Goal: Check status: Check status

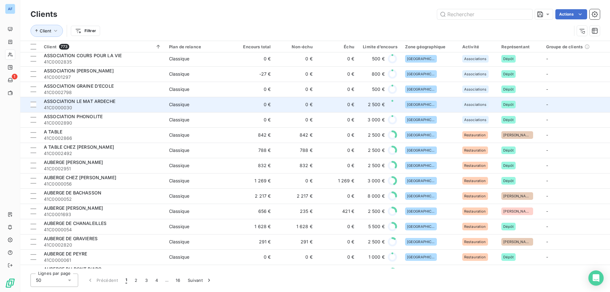
scroll to position [445, 0]
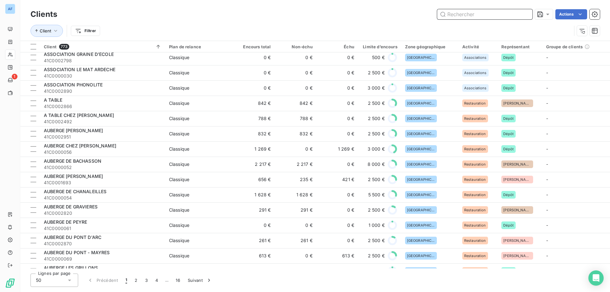
click at [455, 10] on input "text" at bounding box center [484, 14] width 95 height 10
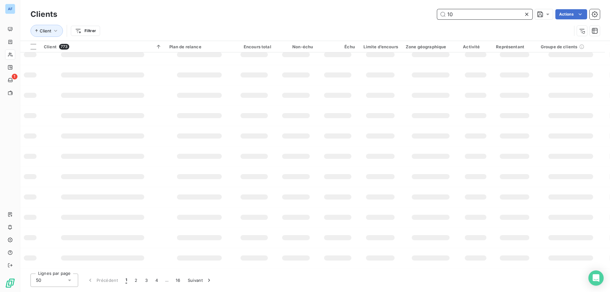
scroll to position [89, 0]
type input "1072"
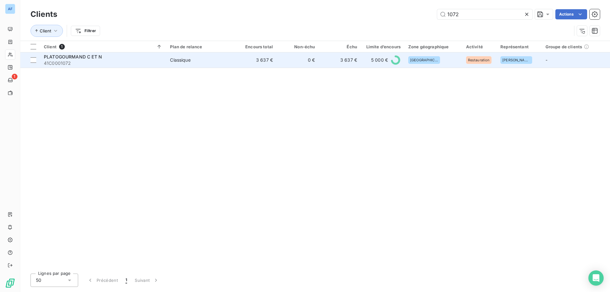
click at [309, 62] on td "0 €" at bounding box center [298, 59] width 42 height 15
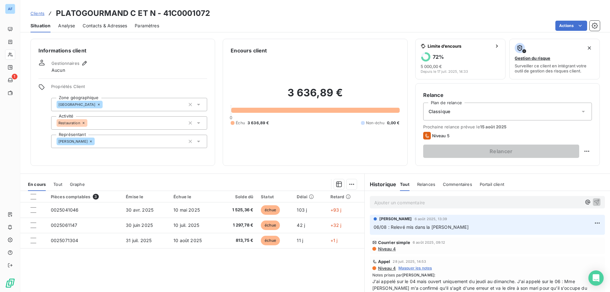
click at [37, 14] on span "Clients" at bounding box center [37, 13] width 14 height 5
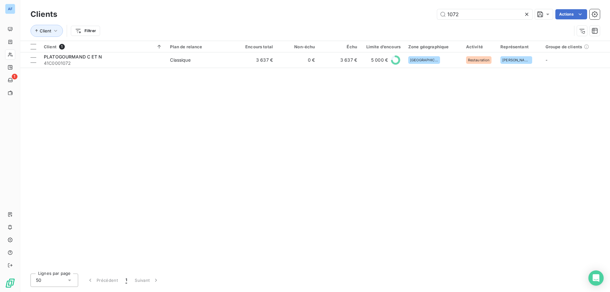
drag, startPoint x: 470, startPoint y: 17, endPoint x: 376, endPoint y: 15, distance: 94.0
click at [376, 15] on div "1072 Actions" at bounding box center [332, 14] width 535 height 10
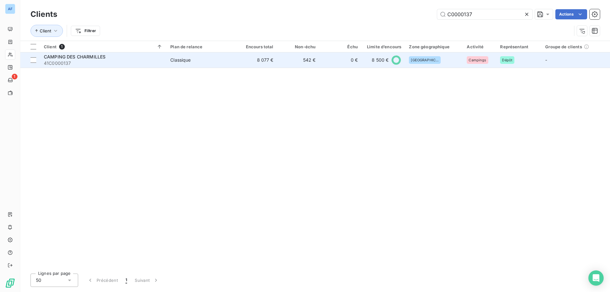
type input "C0000137"
click at [250, 63] on td "8 077 €" at bounding box center [256, 59] width 42 height 15
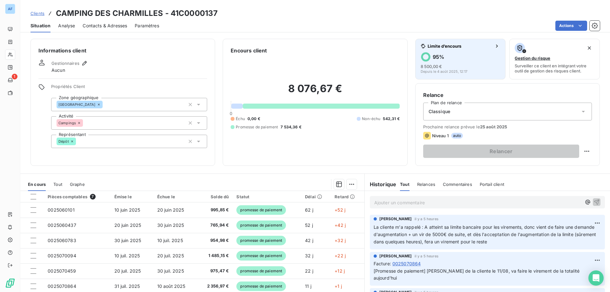
click at [452, 63] on div "95 % 8 500,00 € Depuis le 4 août 2025, 12:17" at bounding box center [460, 63] width 80 height 22
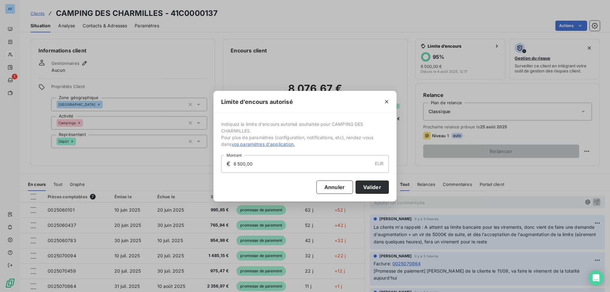
drag, startPoint x: 268, startPoint y: 168, endPoint x: 194, endPoint y: 159, distance: 75.2
click at [194, 159] on div "Limite d’encours autorisé Indiquez la limite d'encours autorisé souhaitée pour …" at bounding box center [305, 146] width 610 height 292
type input "9 000,00"
click at [371, 187] on button "Valider" at bounding box center [371, 186] width 33 height 13
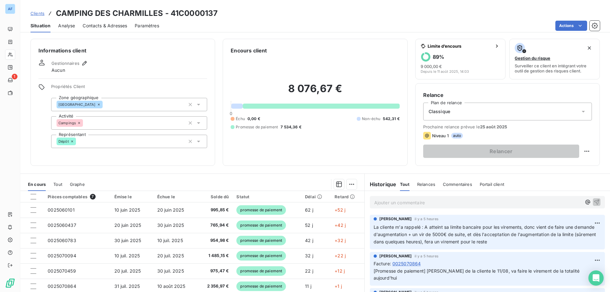
click at [43, 10] on link "Clients" at bounding box center [37, 13] width 14 height 6
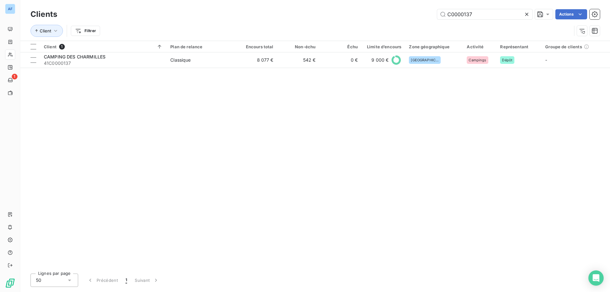
drag, startPoint x: 489, startPoint y: 14, endPoint x: 106, endPoint y: 10, distance: 382.9
click at [106, 10] on div "C0000137 Actions" at bounding box center [332, 14] width 535 height 10
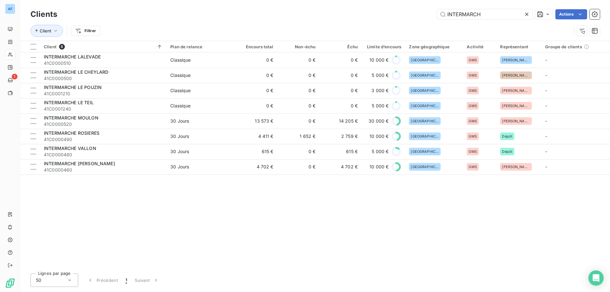
type input "INTERMARCH"
click at [525, 15] on icon at bounding box center [526, 14] width 6 height 6
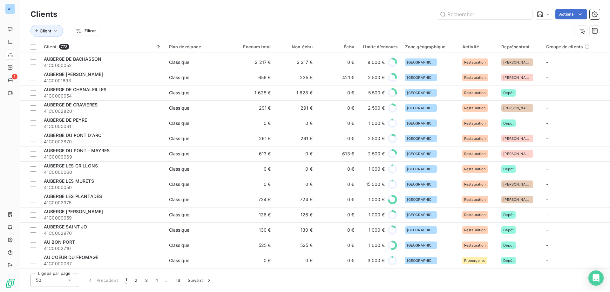
scroll to position [546, 0]
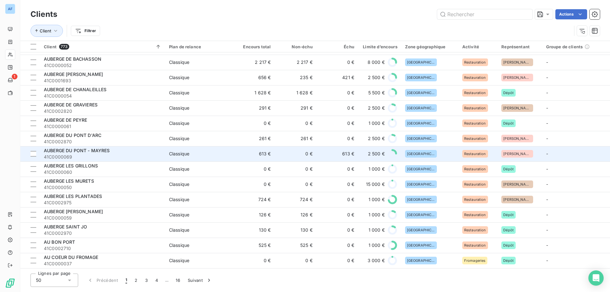
click at [151, 150] on div "AUBERGE DU PONT - MAYRES" at bounding box center [102, 150] width 117 height 6
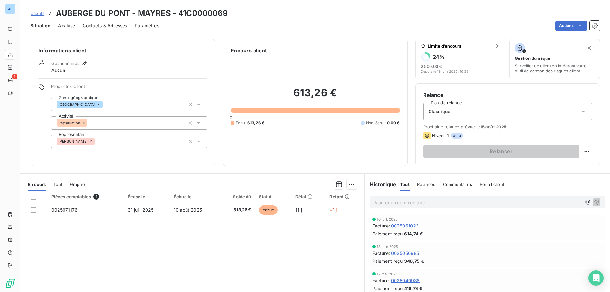
scroll to position [40, 0]
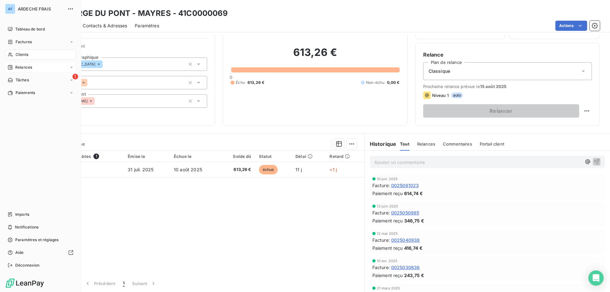
click at [9, 67] on icon at bounding box center [10, 67] width 5 height 5
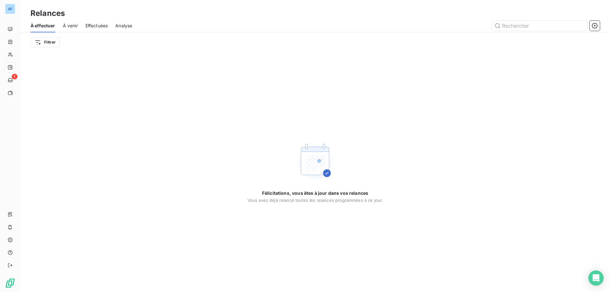
click at [92, 25] on span "Effectuées" at bounding box center [96, 26] width 23 height 6
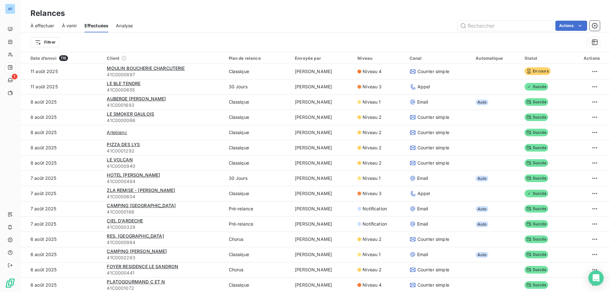
click at [71, 26] on span "À venir" at bounding box center [69, 26] width 15 height 6
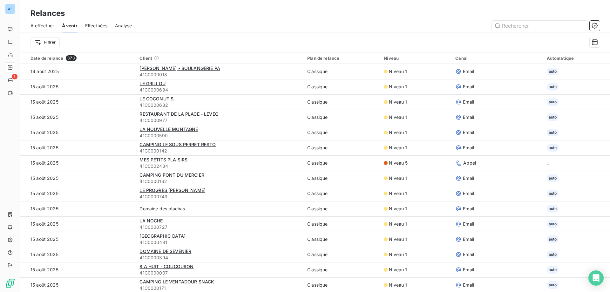
click at [126, 27] on span "Analyse" at bounding box center [123, 26] width 17 height 6
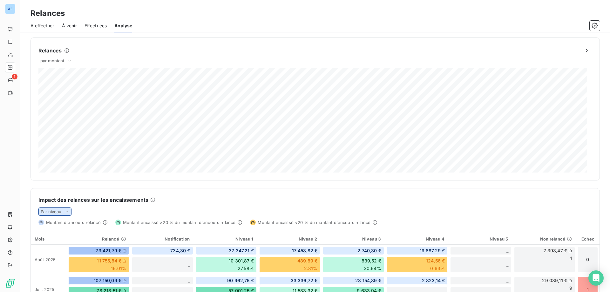
click at [65, 213] on icon at bounding box center [66, 211] width 5 height 6
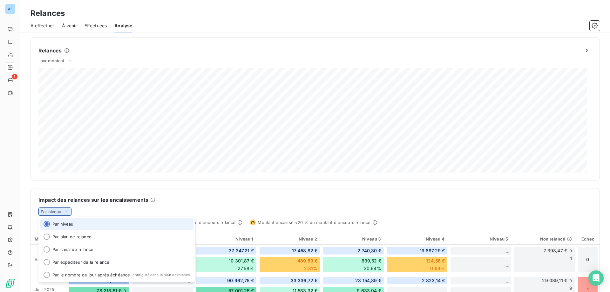
click at [64, 213] on icon at bounding box center [66, 211] width 5 height 6
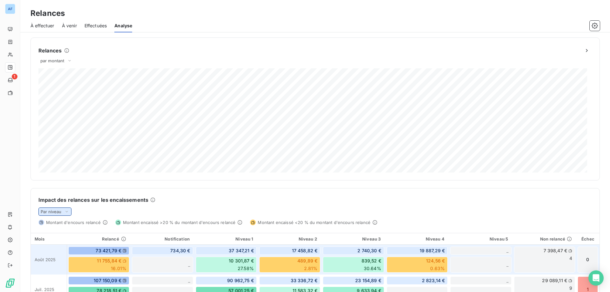
scroll to position [64, 0]
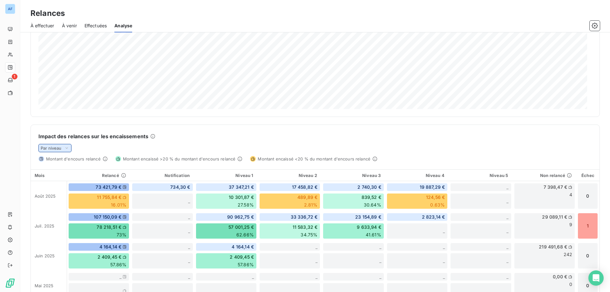
click at [64, 150] on icon at bounding box center [66, 148] width 5 height 6
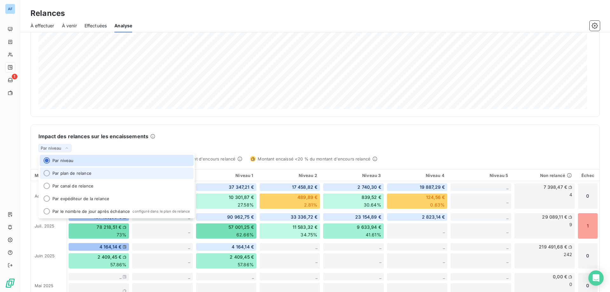
click at [63, 175] on li "Par plan de relance" at bounding box center [117, 172] width 154 height 11
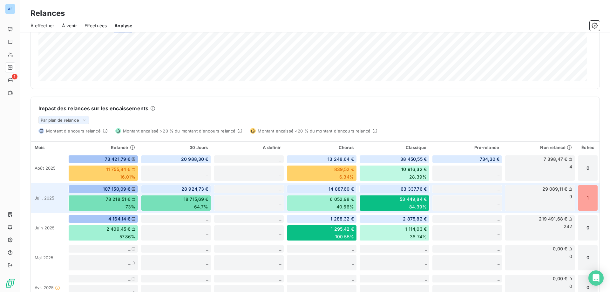
scroll to position [60, 0]
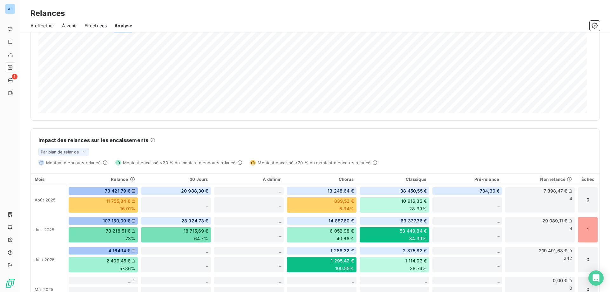
click at [71, 156] on div "Impact des relances sur les encaissements Par plan de relance Montant d'encours…" at bounding box center [315, 147] width 568 height 37
click at [72, 155] on div "Par plan de relance" at bounding box center [63, 152] width 50 height 8
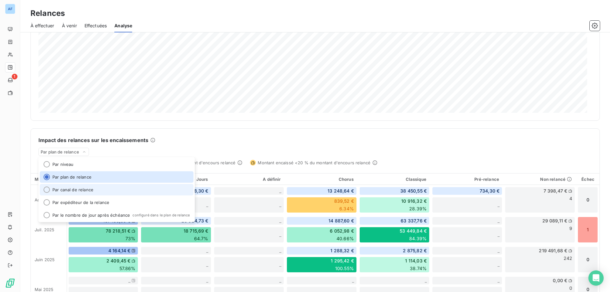
click at [72, 190] on li "Par canal de relance" at bounding box center [117, 189] width 154 height 11
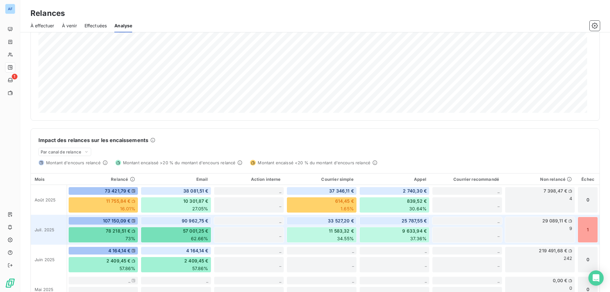
scroll to position [91, 0]
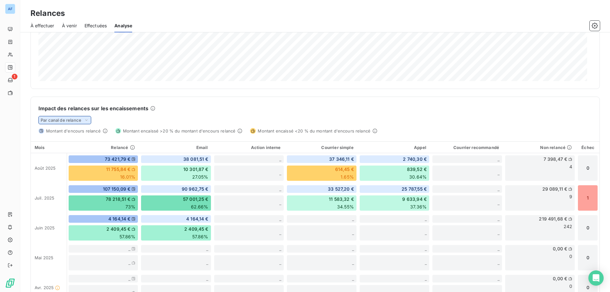
click at [81, 121] on span "Par canal de relance" at bounding box center [61, 119] width 41 height 5
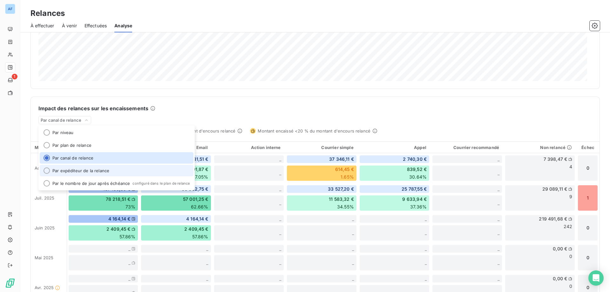
click at [78, 169] on li "Par expéditeur de la relance" at bounding box center [117, 170] width 154 height 11
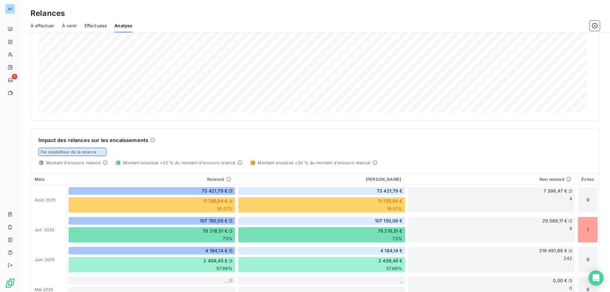
click at [97, 149] on div "Par expéditeur de la relance" at bounding box center [72, 152] width 68 height 8
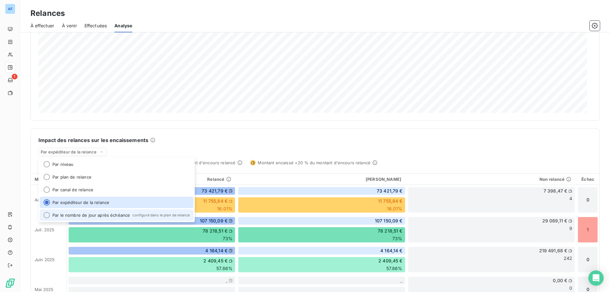
click at [89, 214] on li "Par le nombre de jour après échéance configuré dans le plan de relance" at bounding box center [117, 214] width 154 height 11
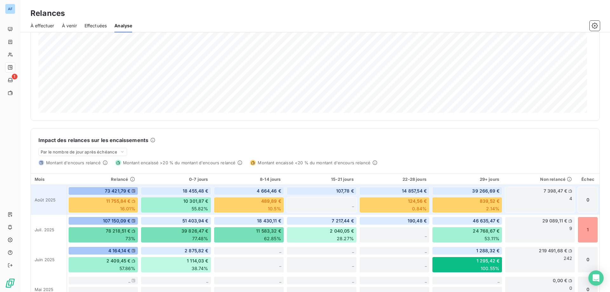
scroll to position [123, 0]
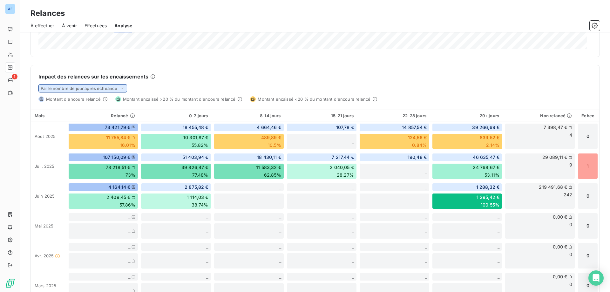
click at [94, 89] on span "Par le nombre de jour après échéance" at bounding box center [79, 88] width 77 height 5
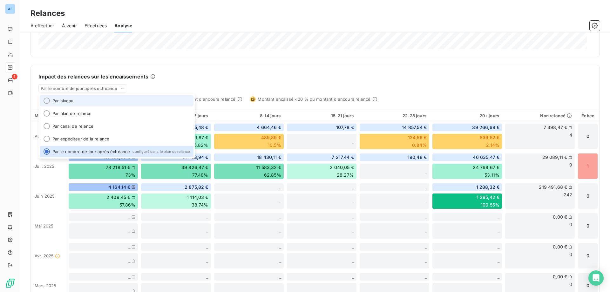
click at [94, 99] on li "Par niveau" at bounding box center [117, 100] width 154 height 11
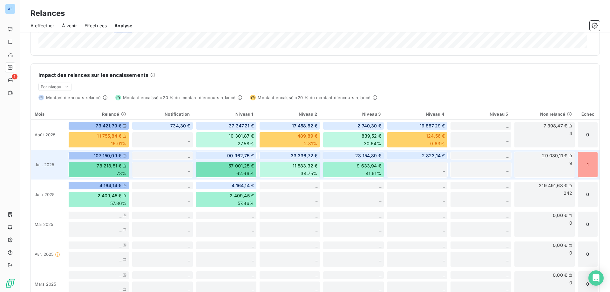
scroll to position [30, 0]
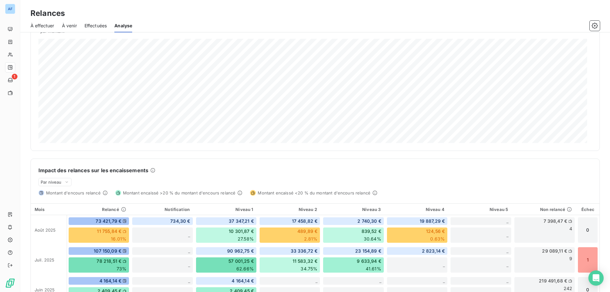
click at [47, 29] on span "À effectuer" at bounding box center [42, 26] width 24 height 6
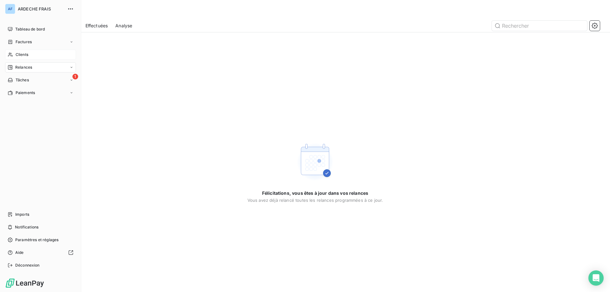
click at [22, 55] on span "Clients" at bounding box center [22, 55] width 13 height 6
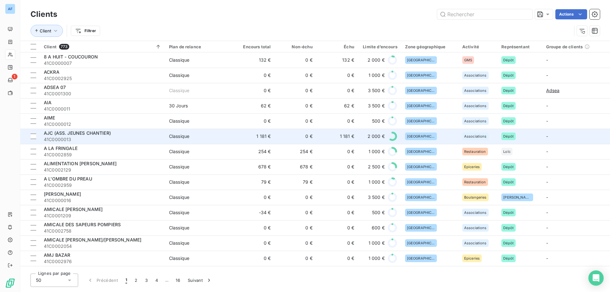
click at [260, 135] on td "1 181 €" at bounding box center [254, 136] width 42 height 15
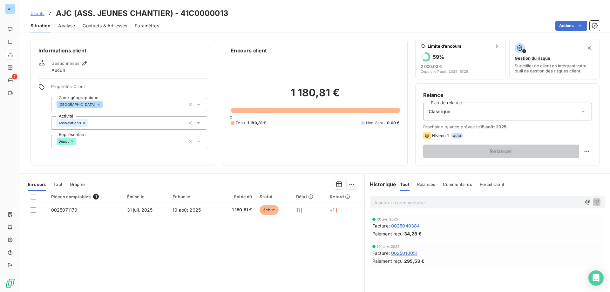
click at [38, 14] on span "Clients" at bounding box center [37, 13] width 14 height 5
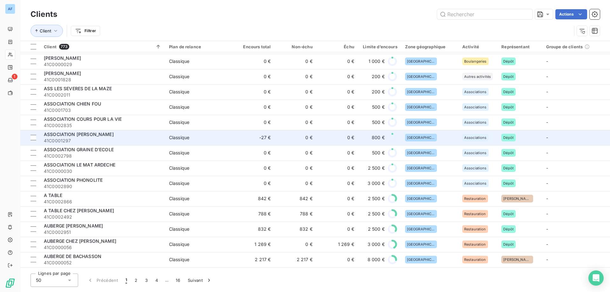
scroll to position [413, 0]
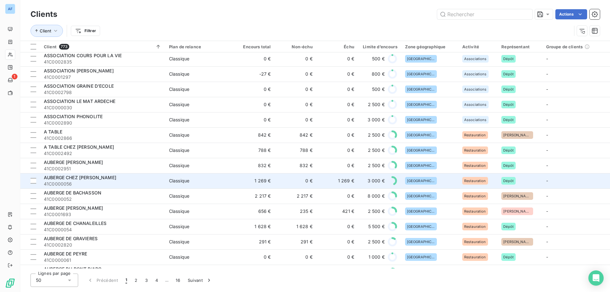
click at [309, 180] on td "0 €" at bounding box center [295, 180] width 42 height 15
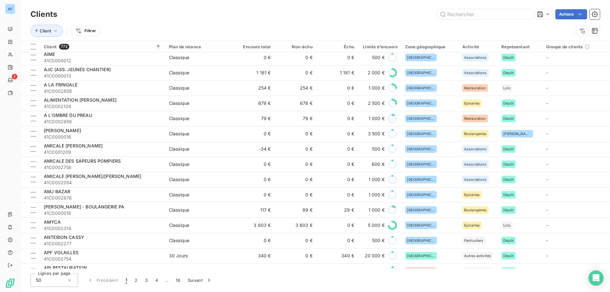
scroll to position [95, 0]
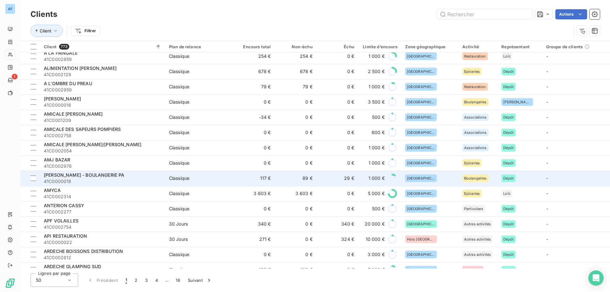
click at [284, 179] on td "89 €" at bounding box center [295, 177] width 42 height 15
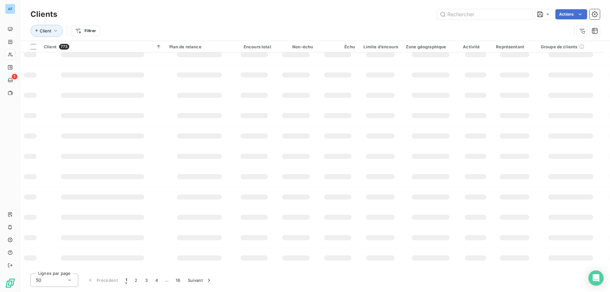
scroll to position [546, 0]
